Goal: Task Accomplishment & Management: Use online tool/utility

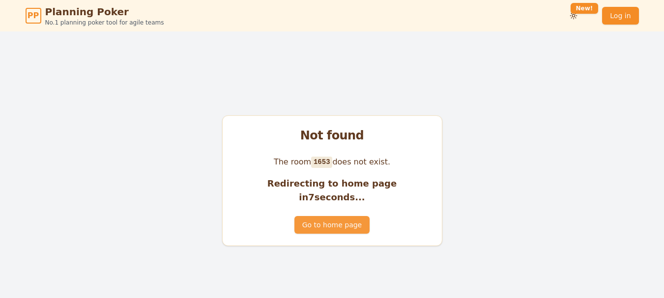
drag, startPoint x: 336, startPoint y: 214, endPoint x: 338, endPoint y: 222, distance: 7.8
click at [338, 222] on button "Go to home page" at bounding box center [331, 225] width 75 height 18
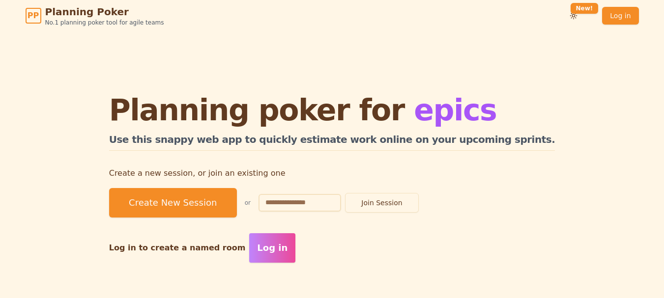
click at [338, 222] on div "Planning poker for epics Use this snappy web app to quickly estimate work onlin…" at bounding box center [332, 179] width 466 height 197
drag, startPoint x: 242, startPoint y: 203, endPoint x: 430, endPoint y: 7, distance: 271.2
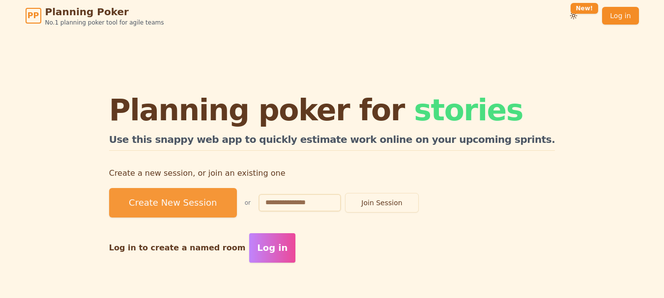
click at [215, 209] on button "Create New Session" at bounding box center [173, 202] width 128 height 29
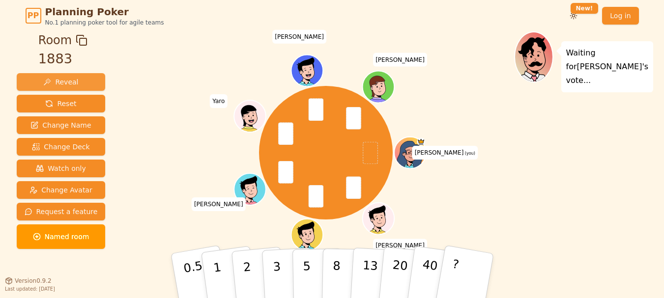
click at [67, 84] on span "Reveal" at bounding box center [60, 82] width 35 height 10
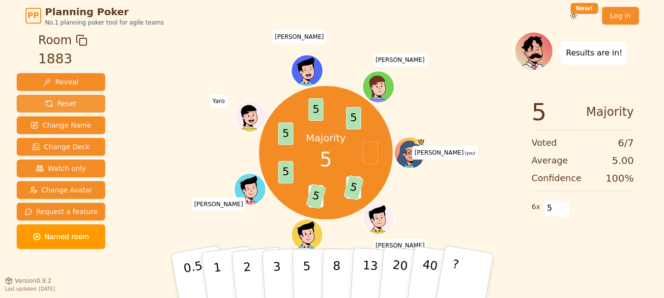
click at [78, 105] on button "Reset" at bounding box center [61, 104] width 89 height 18
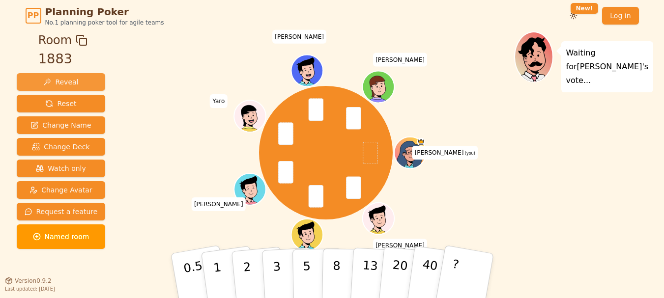
click at [84, 83] on button "Reveal" at bounding box center [61, 82] width 89 height 18
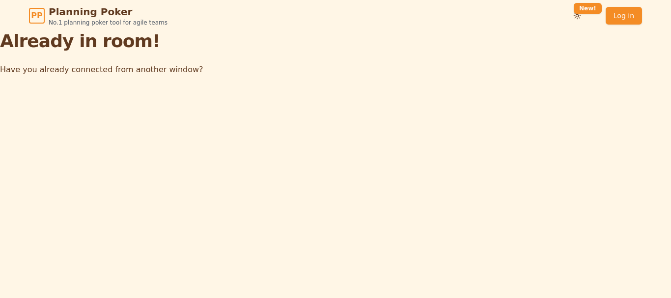
click at [166, 101] on div "PP Planning Poker No.1 planning poker tool for agile teams Toggle theme New! Lo…" at bounding box center [335, 149] width 671 height 298
